Goal: Task Accomplishment & Management: Use online tool/utility

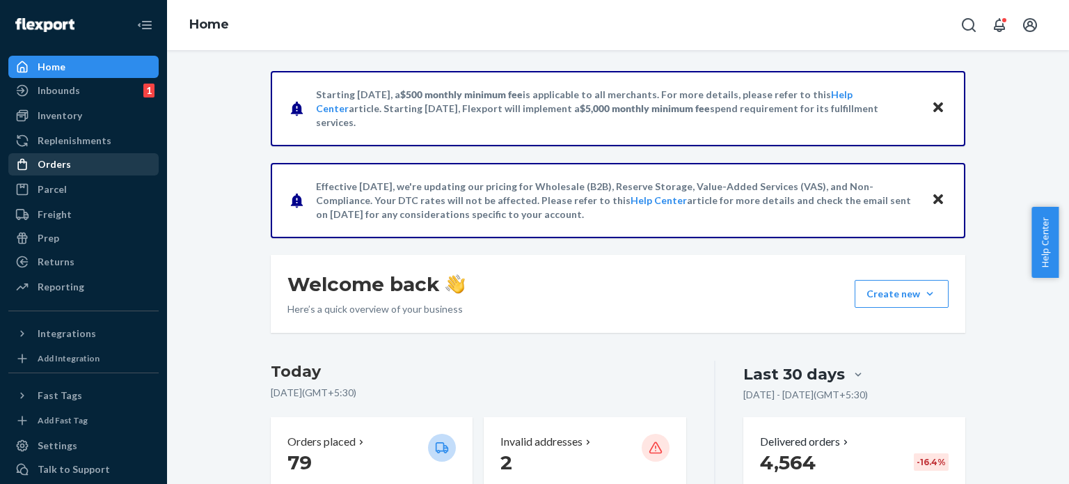
drag, startPoint x: 62, startPoint y: 164, endPoint x: 84, endPoint y: 154, distance: 23.7
click at [62, 164] on div "Orders" at bounding box center [54, 164] width 33 height 14
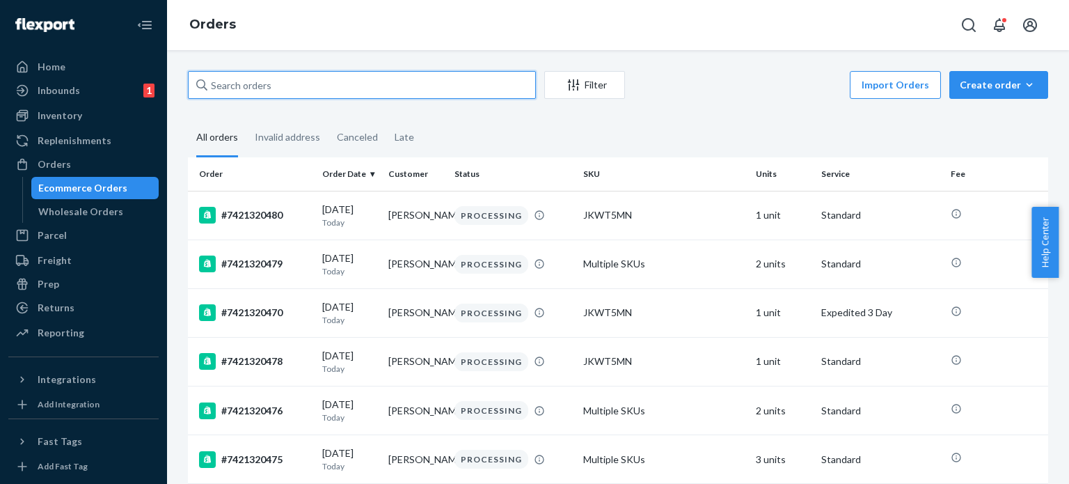
click at [273, 87] on input "text" at bounding box center [362, 85] width 348 height 28
paste input "7421319684"
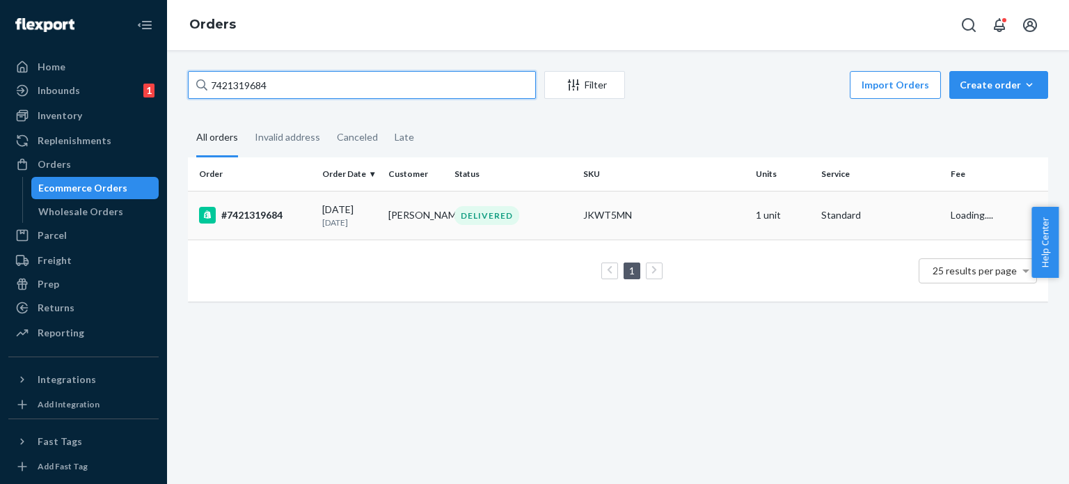
type input "7421319684"
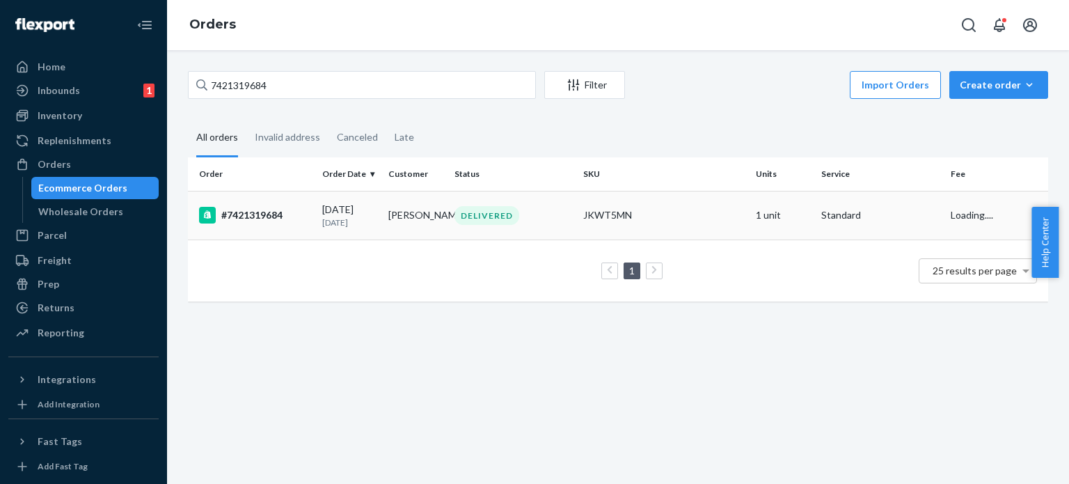
click at [341, 203] on div "[DATE] [DATE]" at bounding box center [349, 216] width 55 height 26
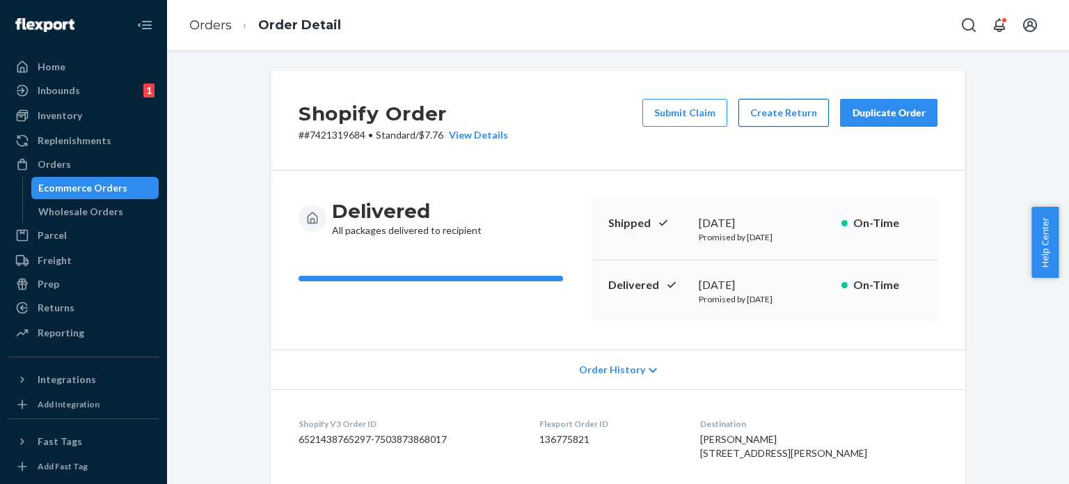
click at [771, 110] on button "Create Return" at bounding box center [783, 113] width 90 height 28
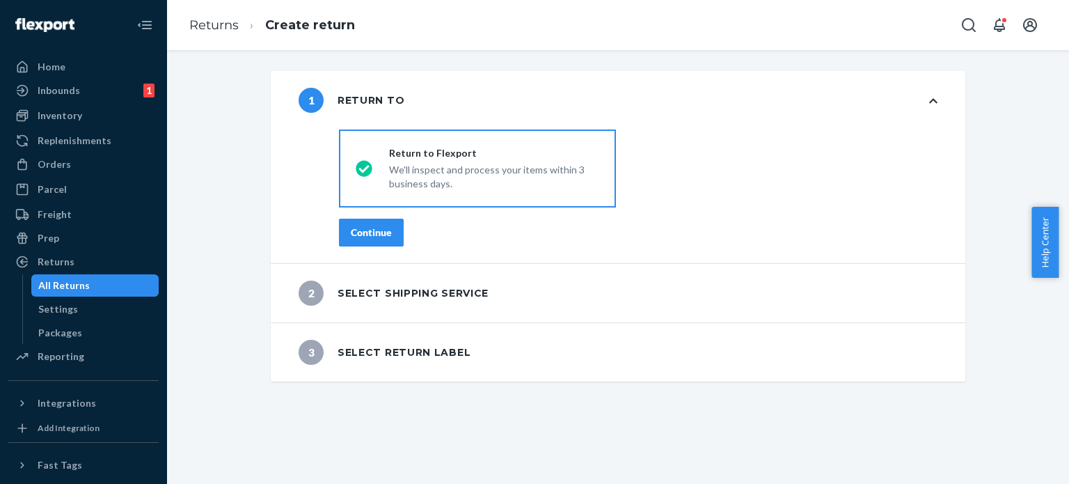
click at [377, 228] on div "Continue" at bounding box center [371, 233] width 41 height 14
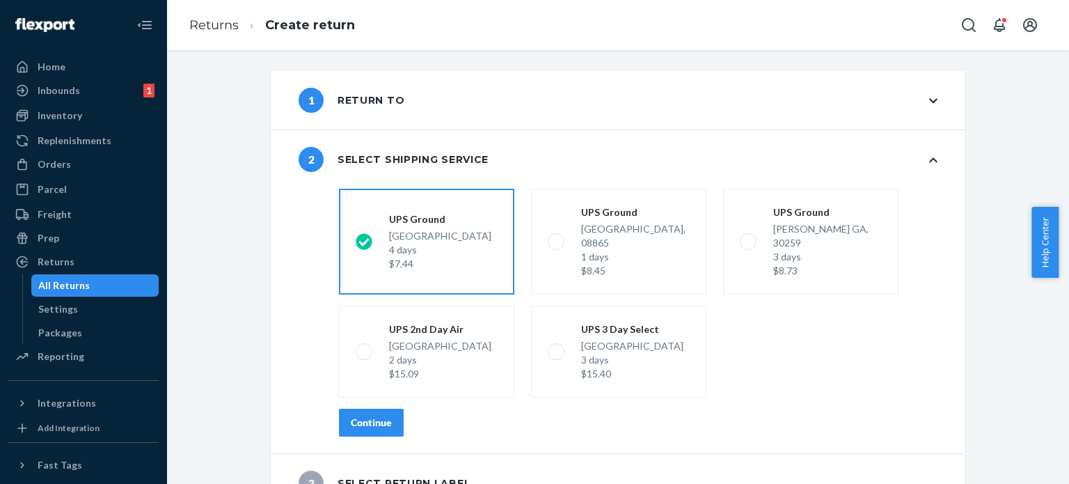
click at [362, 416] on div "Continue" at bounding box center [371, 423] width 41 height 14
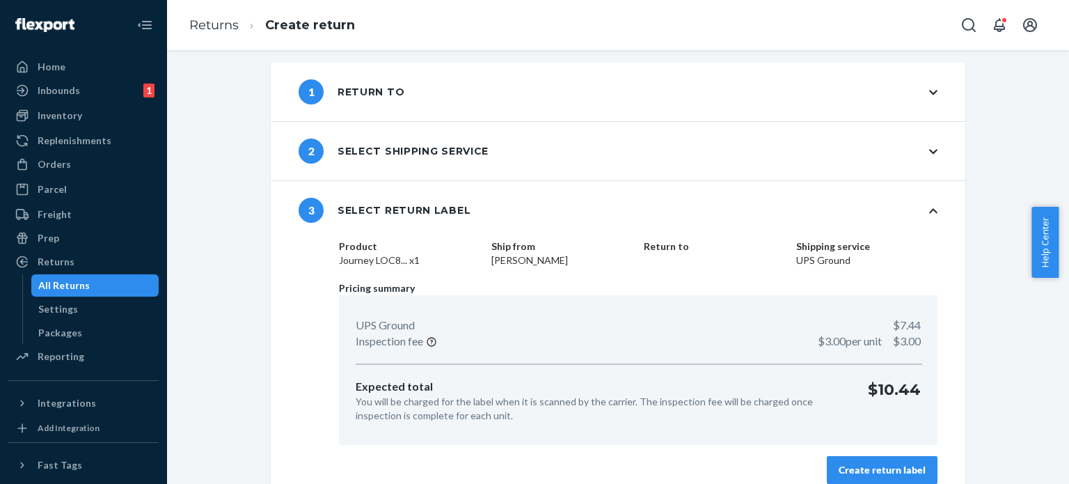
scroll to position [24, 0]
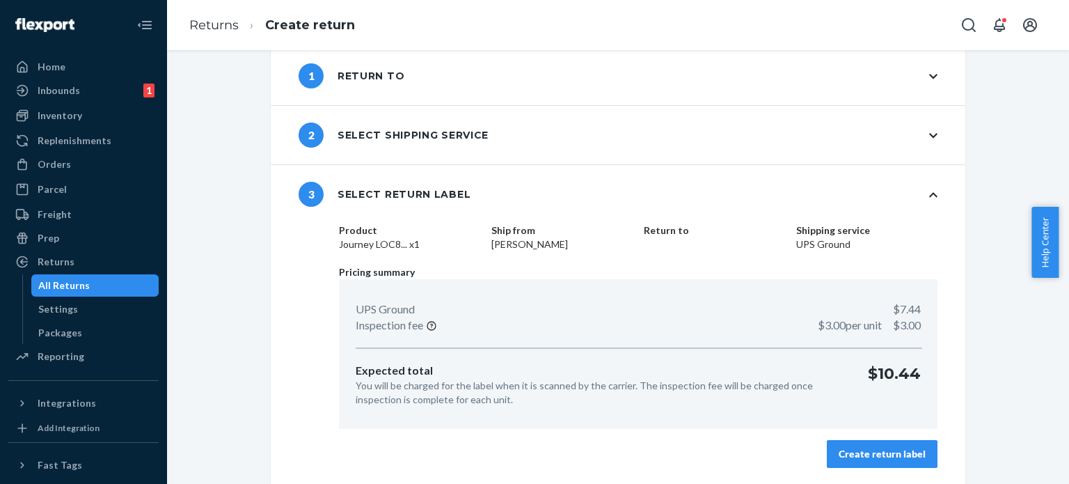
click at [869, 447] on div "Create return label" at bounding box center [882, 454] width 87 height 14
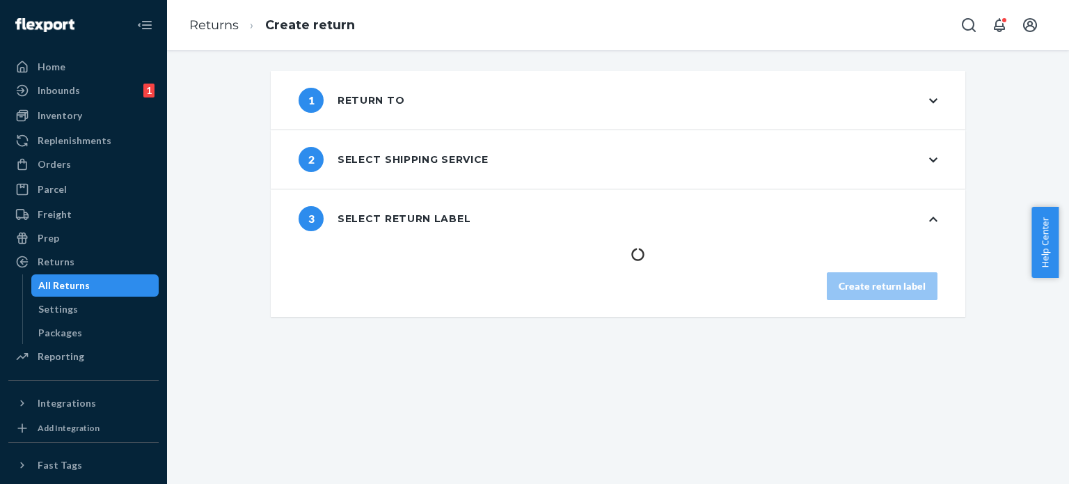
scroll to position [0, 0]
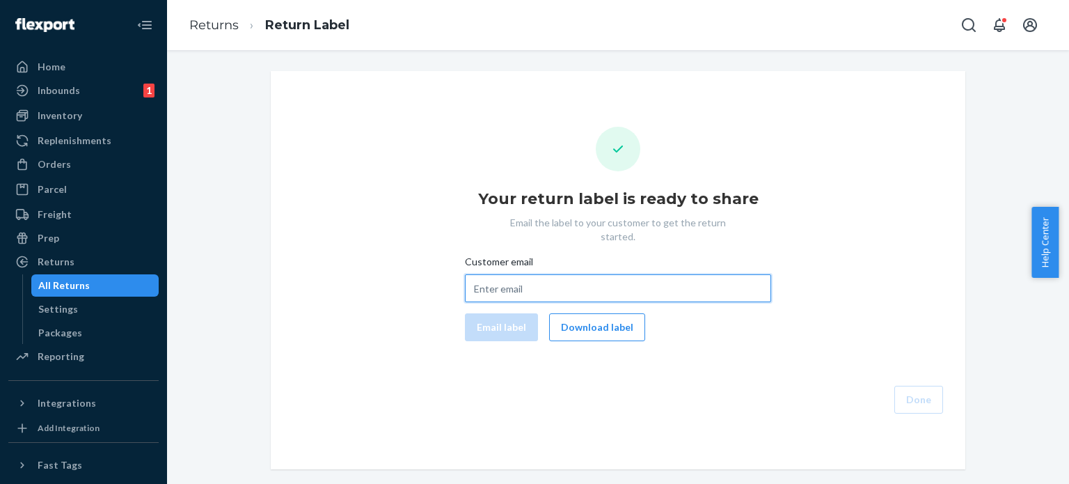
click at [488, 278] on input "Customer email" at bounding box center [618, 288] width 306 height 28
paste input "[EMAIL_ADDRESS][DOMAIN_NAME]"
type input "[EMAIL_ADDRESS][DOMAIN_NAME]"
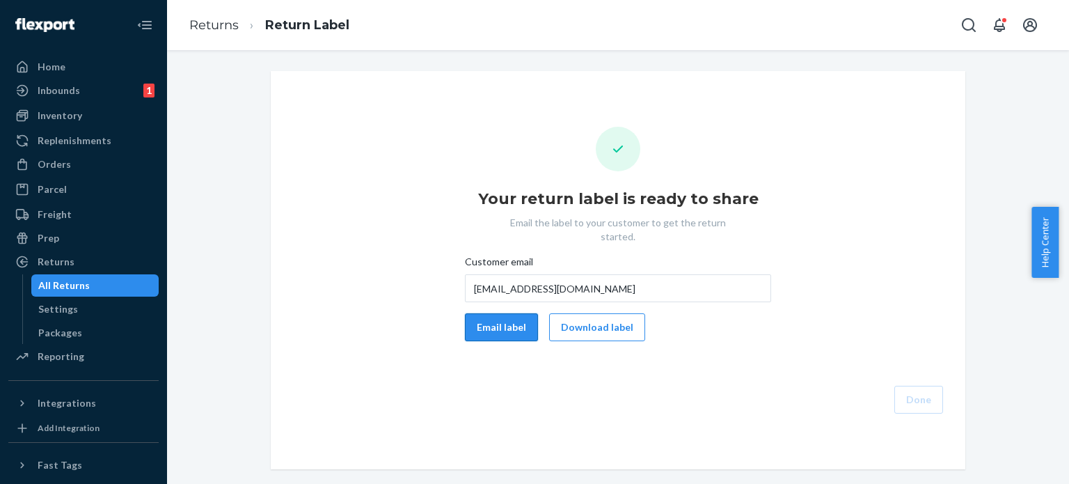
click at [497, 313] on button "Email label" at bounding box center [501, 327] width 73 height 28
click at [597, 319] on button "Download label" at bounding box center [597, 327] width 96 height 28
